Goal: Obtain resource: Download file/media

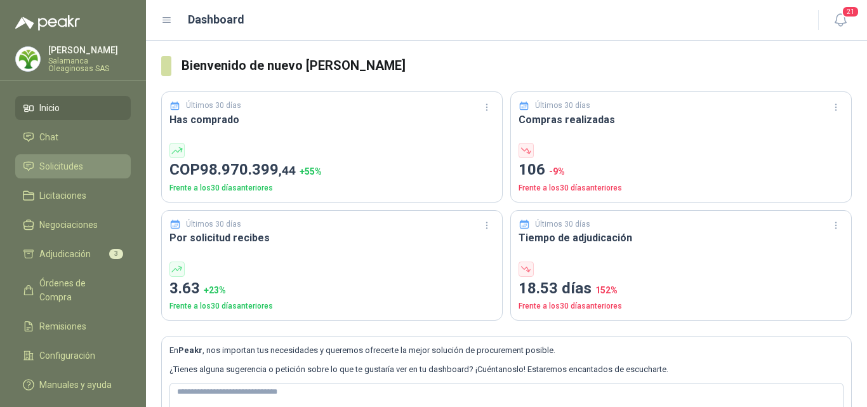
click at [64, 163] on span "Solicitudes" at bounding box center [61, 166] width 44 height 14
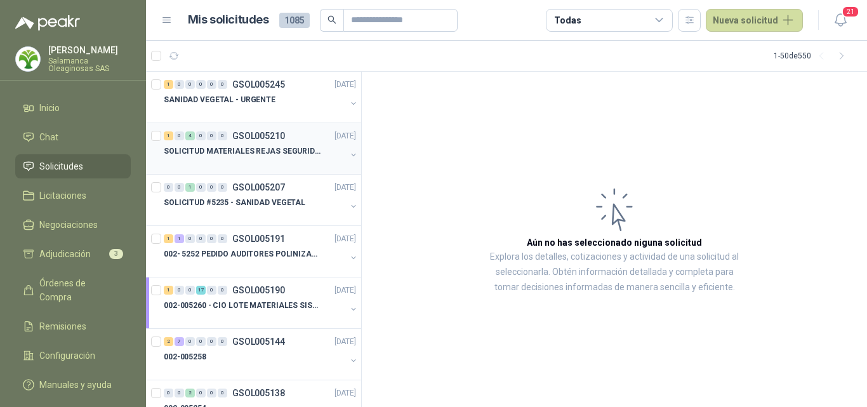
click at [255, 148] on p "SOLICITUD MATERIALES REJAS SEGURIDAD - OFICINA" at bounding box center [243, 151] width 158 height 12
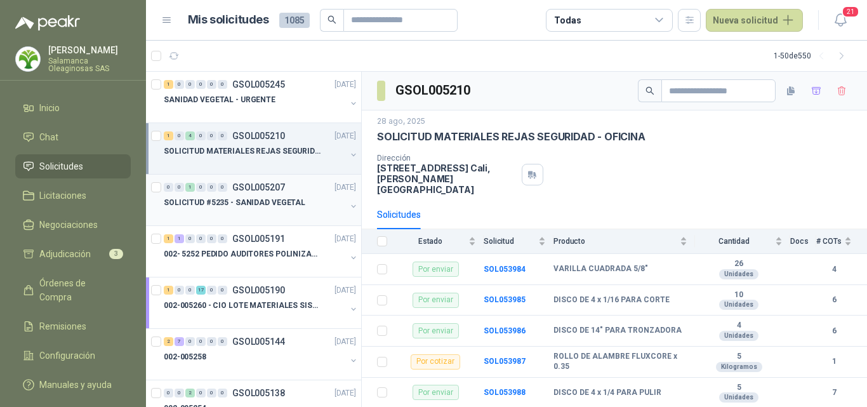
click at [242, 210] on div "SOLICITUD #5235 - SANIDAD VEGETAL" at bounding box center [255, 202] width 182 height 15
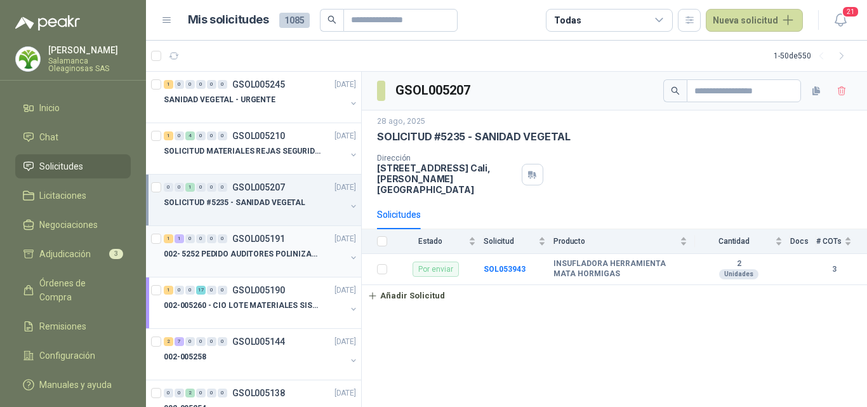
click at [266, 258] on p "002- 5252 PEDIDO AUDITORES POLINIZACIÓN" at bounding box center [243, 254] width 158 height 12
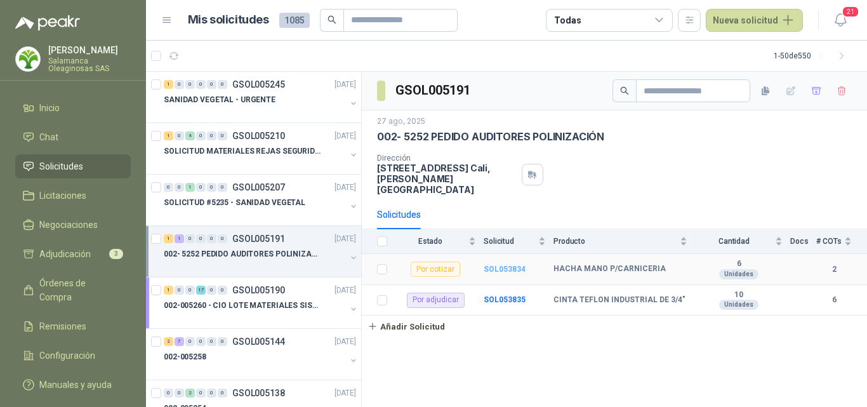
click at [512, 265] on b "SOL053834" at bounding box center [505, 269] width 42 height 9
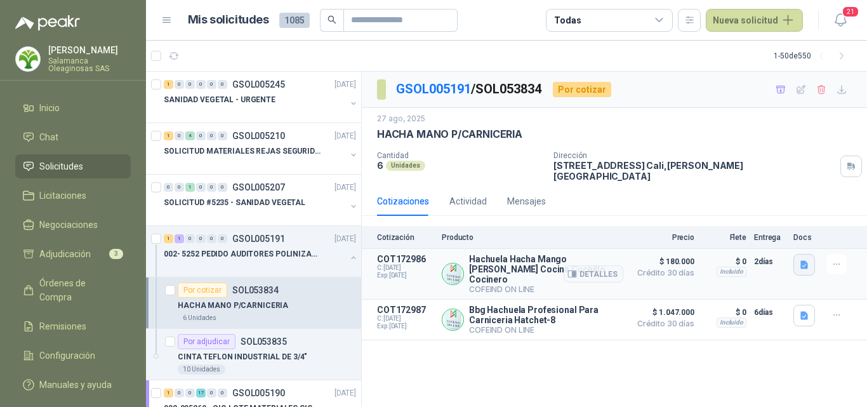
click at [803, 260] on icon "button" at bounding box center [805, 264] width 8 height 8
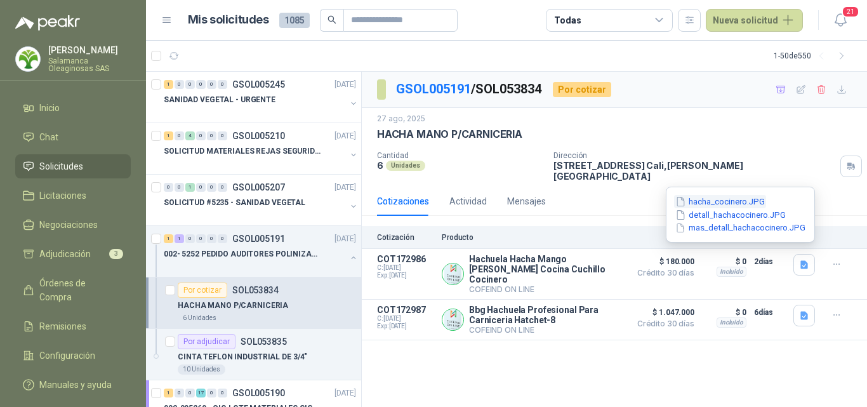
click at [717, 199] on button "hacha_cocinero.JPG" at bounding box center [720, 201] width 92 height 13
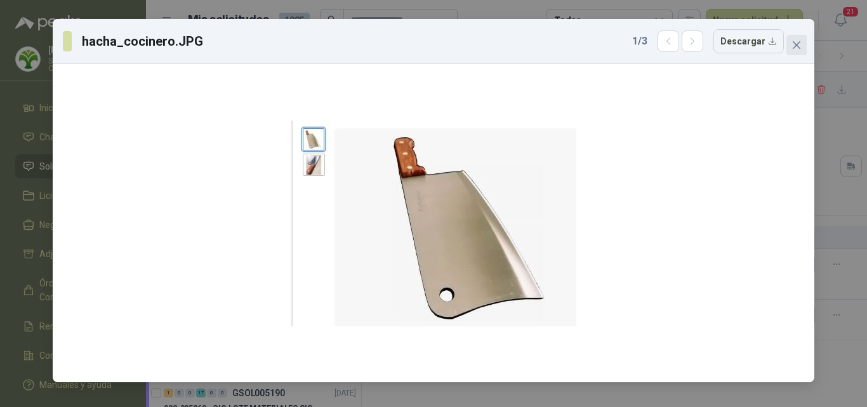
click at [802, 51] on button "Close" at bounding box center [797, 45] width 20 height 20
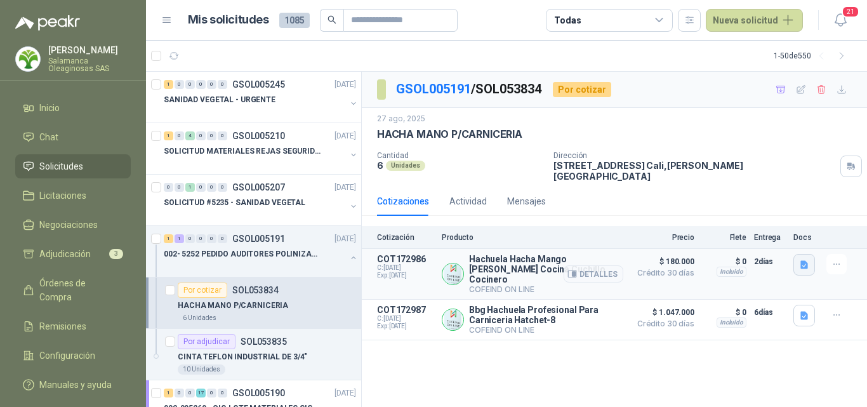
click at [808, 254] on button "button" at bounding box center [805, 265] width 22 height 22
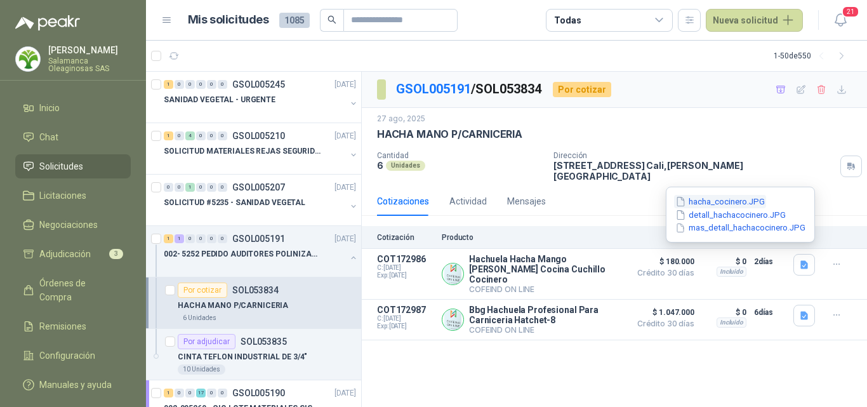
click at [740, 203] on button "hacha_cocinero.JPG" at bounding box center [720, 201] width 92 height 13
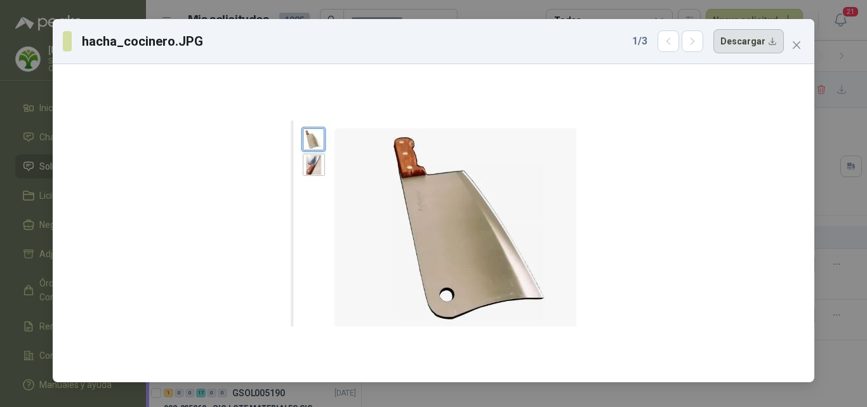
click at [760, 46] on button "Descargar" at bounding box center [749, 41] width 70 height 24
click at [843, 234] on div "hacha_cocinero.JPG 1 / 3 Descargar" at bounding box center [433, 203] width 867 height 407
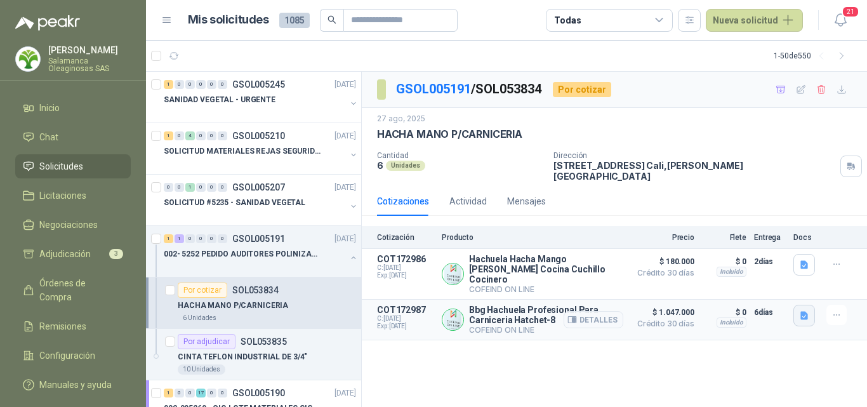
click at [808, 310] on icon "button" at bounding box center [804, 315] width 11 height 11
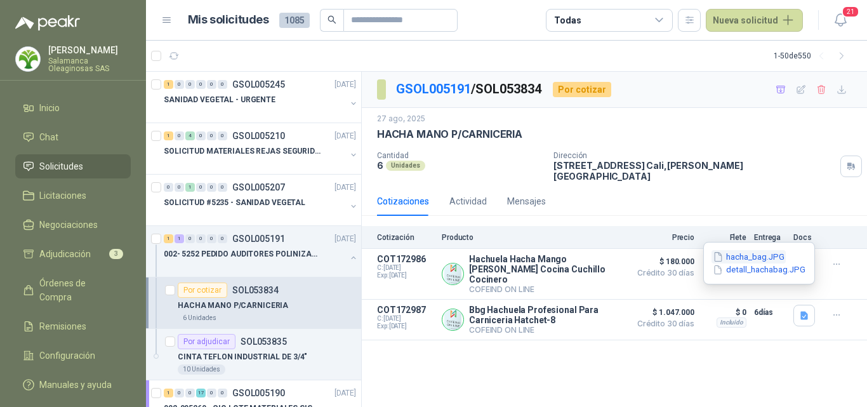
click at [775, 254] on button "hacha_bag.JPG" at bounding box center [749, 256] width 74 height 13
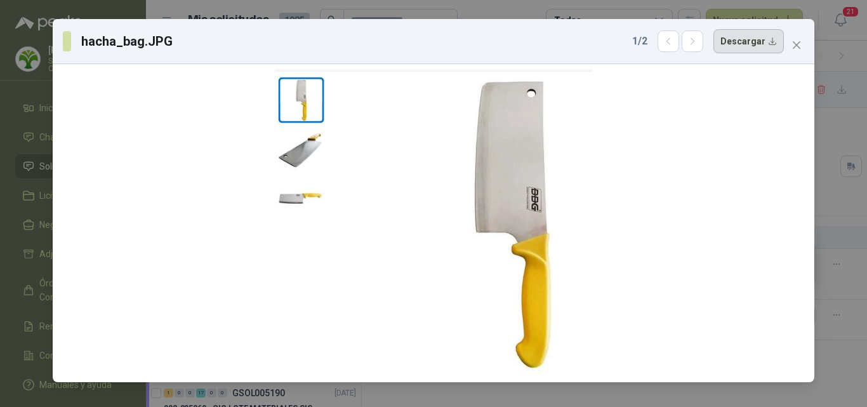
click at [752, 44] on button "Descargar" at bounding box center [749, 41] width 70 height 24
click at [837, 237] on div "hacha_bag.JPG 1 / 2 Descargar" at bounding box center [433, 203] width 867 height 407
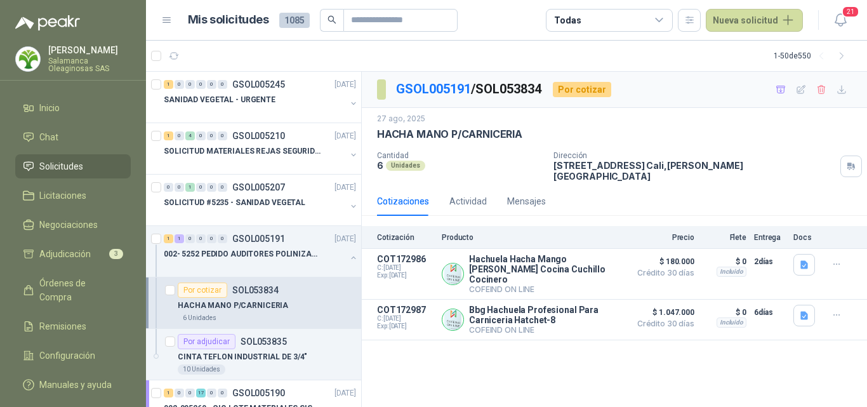
scroll to position [63, 0]
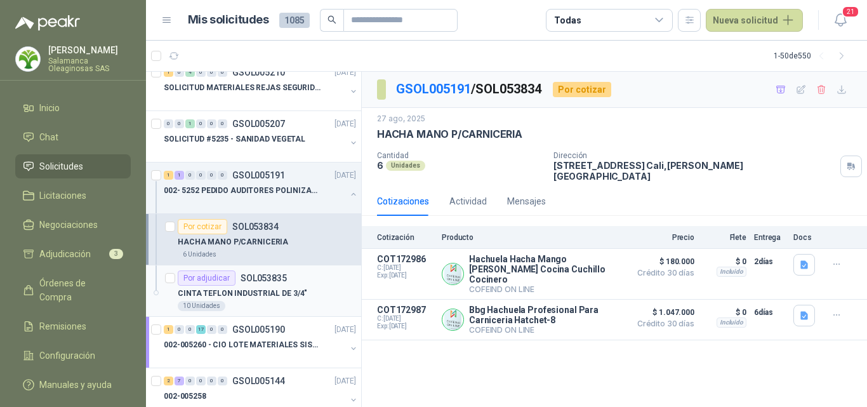
click at [293, 300] on div "CINTA TEFLON INDUSTRIAL DE 3/4"" at bounding box center [267, 293] width 178 height 15
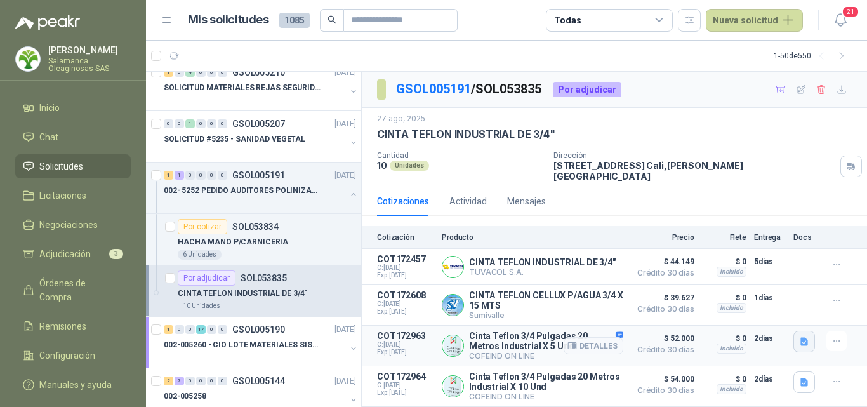
click at [799, 338] on icon "button" at bounding box center [804, 342] width 11 height 11
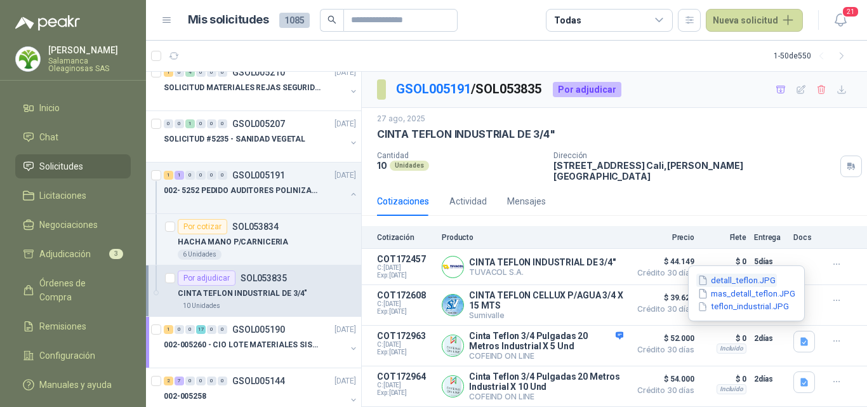
click at [741, 282] on button "detall_teflon.JPG" at bounding box center [737, 280] width 81 height 13
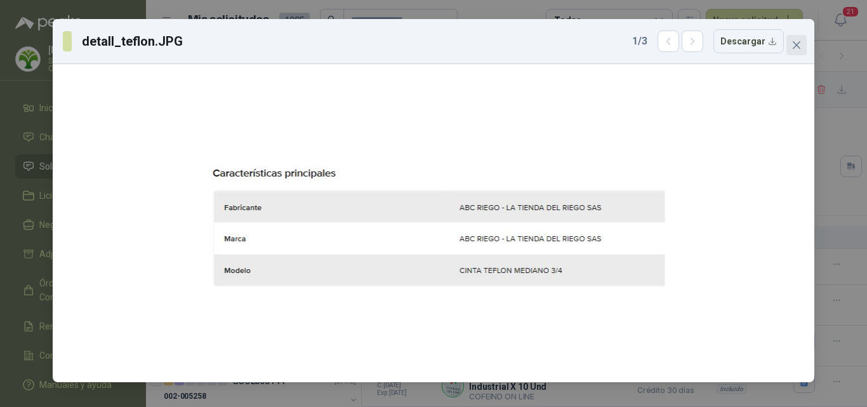
click at [799, 51] on button "Close" at bounding box center [797, 45] width 20 height 20
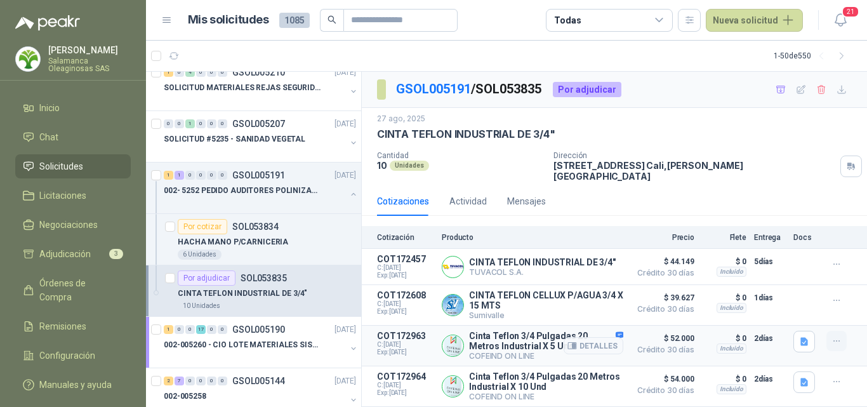
click at [832, 338] on icon "button" at bounding box center [837, 341] width 11 height 11
click at [597, 338] on button "Detalles" at bounding box center [594, 345] width 60 height 17
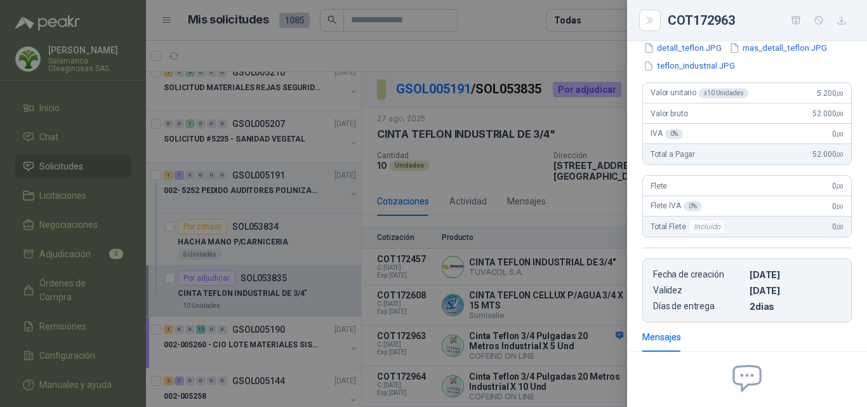
scroll to position [128, 0]
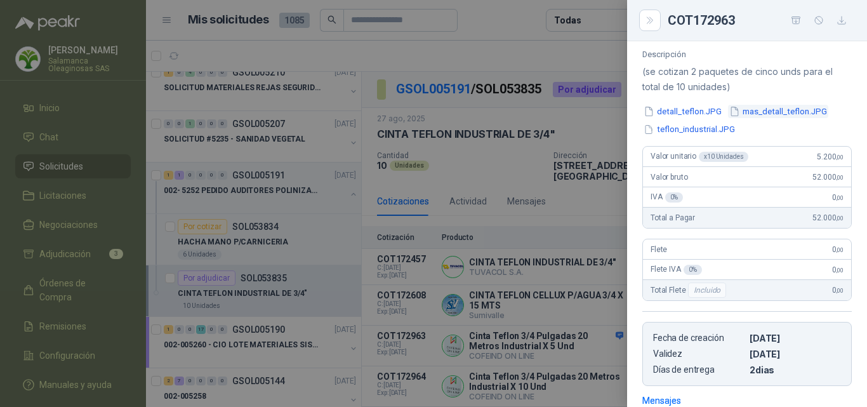
click at [767, 115] on button "mas_detall_teflon.JPG" at bounding box center [778, 111] width 100 height 13
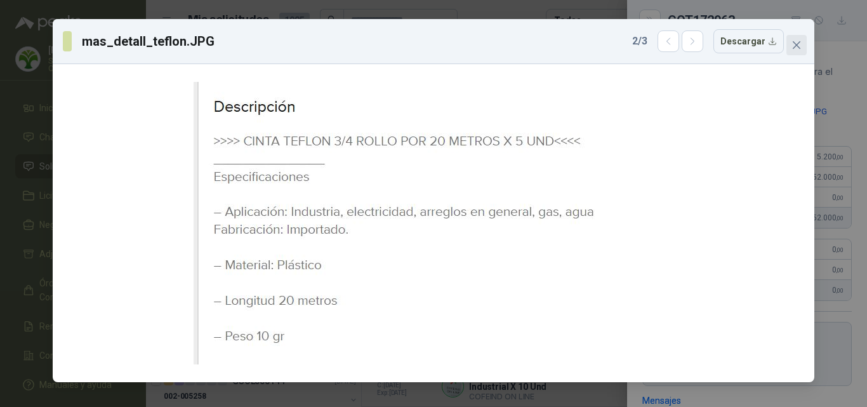
click at [795, 53] on button "Close" at bounding box center [797, 45] width 20 height 20
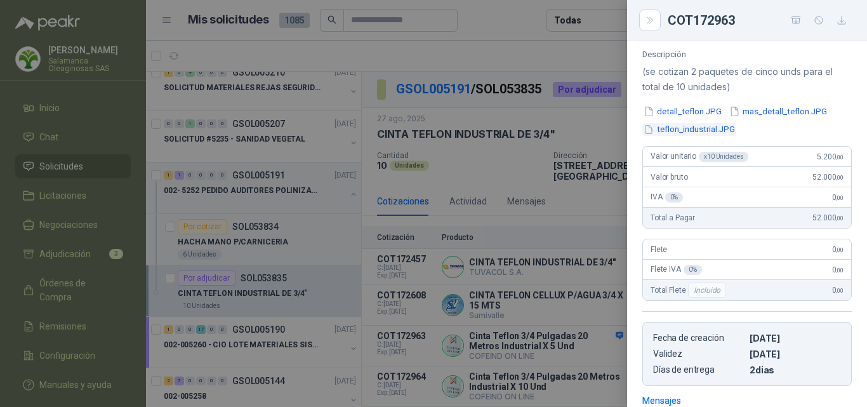
click at [679, 134] on button "teflon_industrial.JPG" at bounding box center [690, 129] width 94 height 13
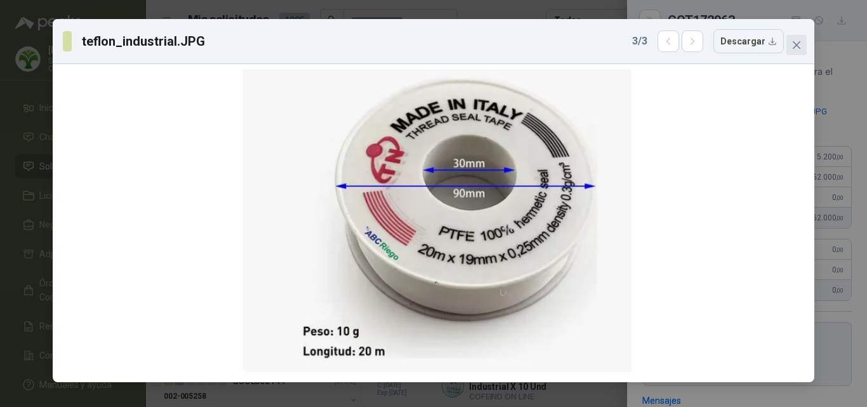
click at [797, 42] on icon "close" at bounding box center [797, 45] width 10 height 10
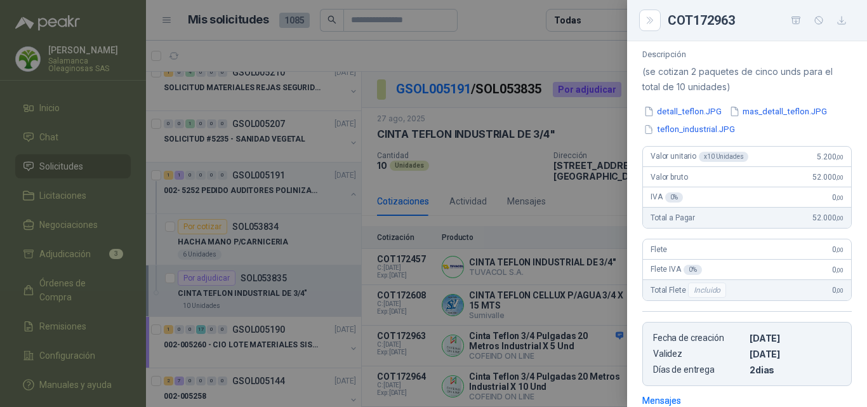
click at [601, 271] on div at bounding box center [433, 203] width 867 height 407
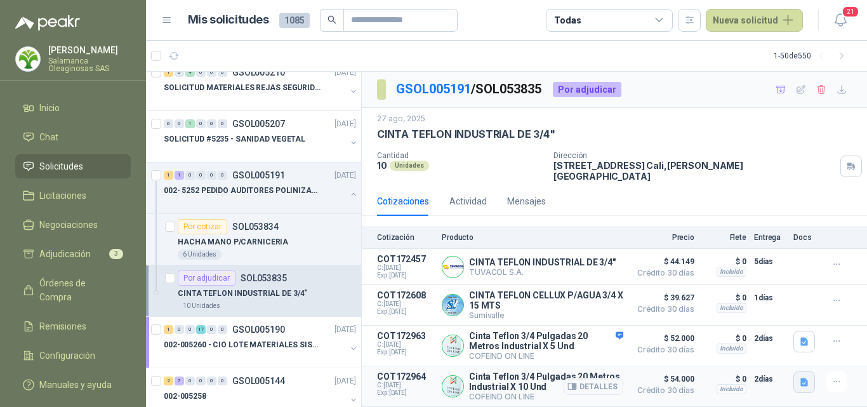
click at [799, 377] on icon "button" at bounding box center [804, 382] width 11 height 11
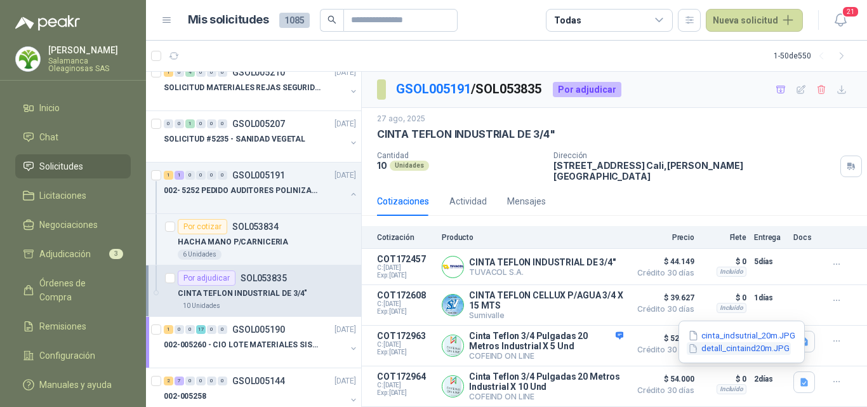
click at [744, 347] on button "detall_cintaind20m.JPG" at bounding box center [739, 348] width 104 height 13
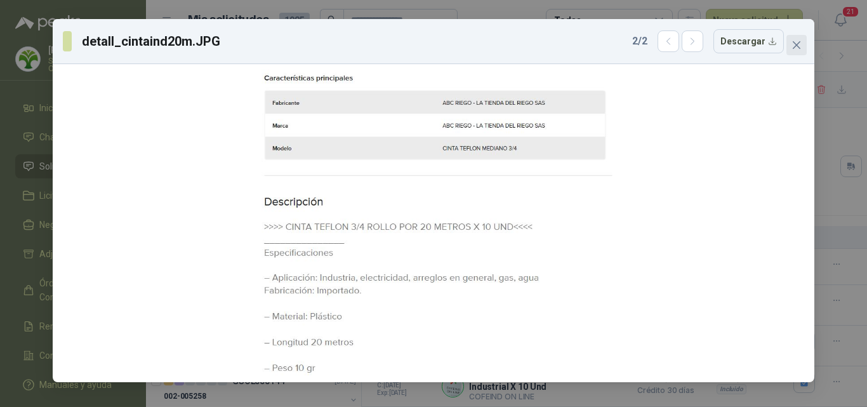
click at [798, 46] on icon "close" at bounding box center [797, 45] width 8 height 8
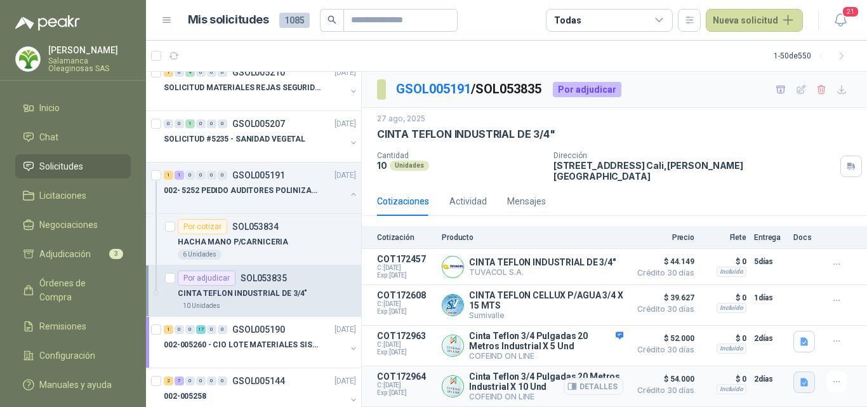
click at [799, 378] on icon "button" at bounding box center [804, 382] width 11 height 11
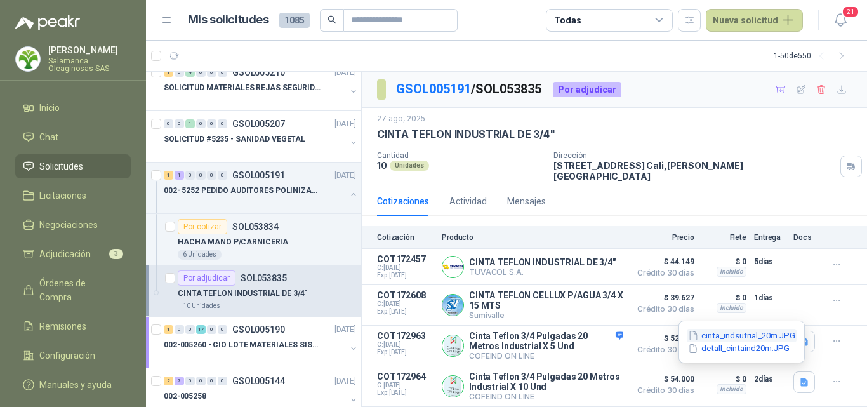
click at [744, 334] on button "cinta_indsutrial_20m.JPG" at bounding box center [742, 335] width 110 height 13
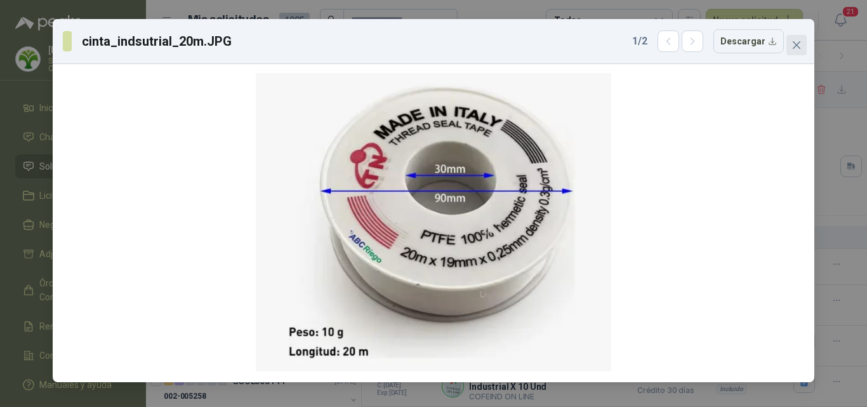
click at [804, 44] on span "Close" at bounding box center [797, 45] width 20 height 10
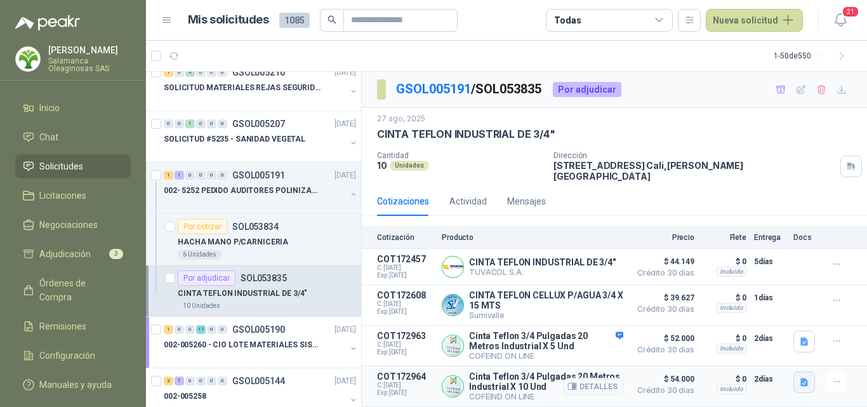
click at [794, 371] on button "button" at bounding box center [805, 382] width 22 height 22
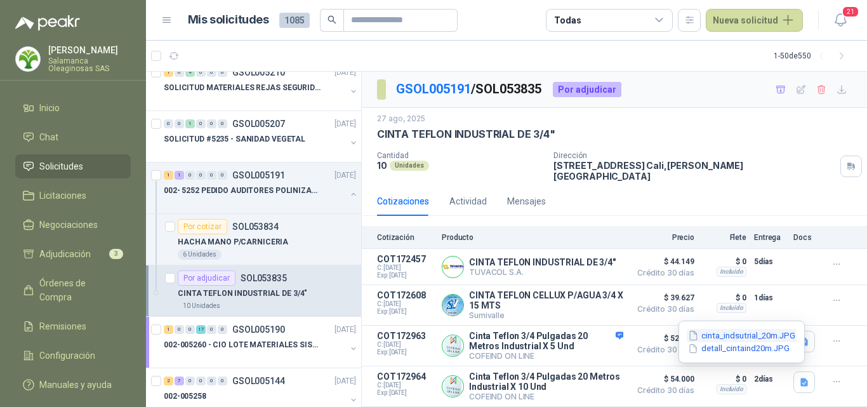
click at [745, 338] on button "cinta_indsutrial_20m.JPG" at bounding box center [742, 335] width 110 height 13
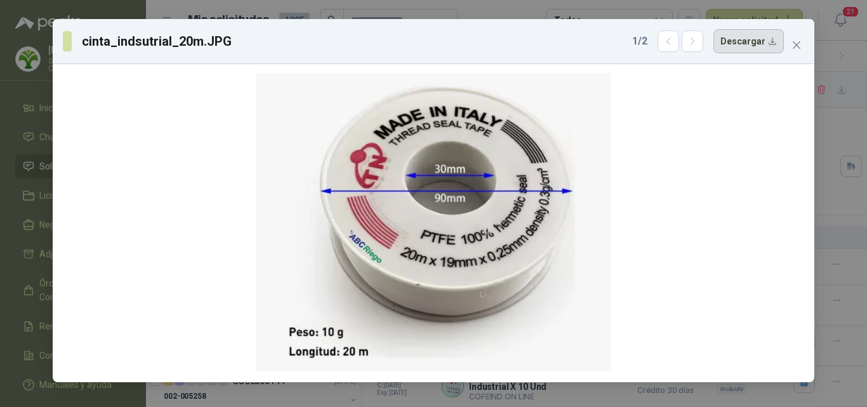
click at [751, 50] on button "Descargar" at bounding box center [749, 41] width 70 height 24
click at [776, 245] on div at bounding box center [434, 223] width 752 height 308
click at [795, 46] on icon "close" at bounding box center [797, 45] width 8 height 8
